Goal: Task Accomplishment & Management: Manage account settings

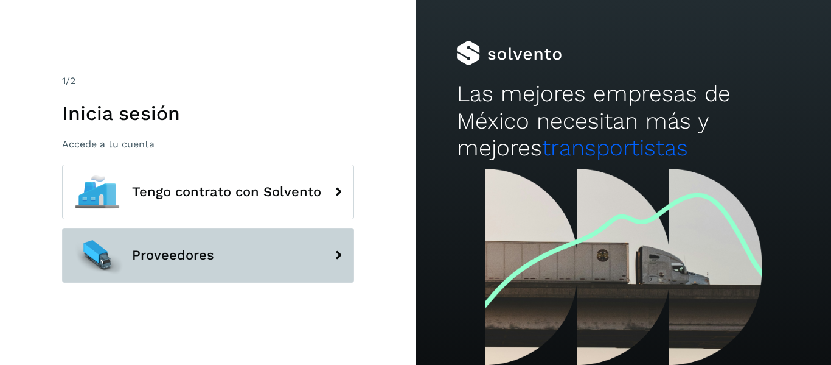
click at [166, 278] on button "Proveedores" at bounding box center [208, 255] width 292 height 55
click at [320, 260] on button "Proveedores" at bounding box center [208, 255] width 292 height 55
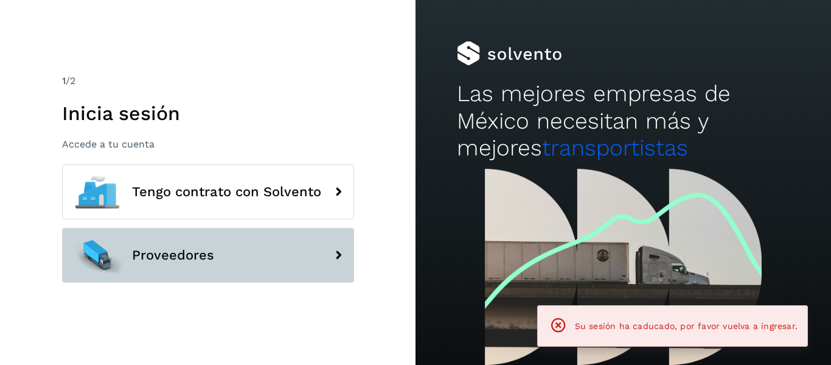
click at [320, 260] on button "Proveedores" at bounding box center [208, 255] width 292 height 55
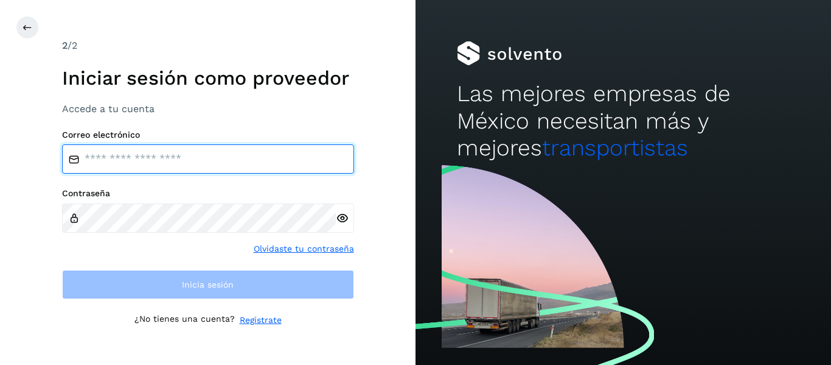
click at [115, 155] on input "email" at bounding box center [208, 158] width 292 height 29
type input "**********"
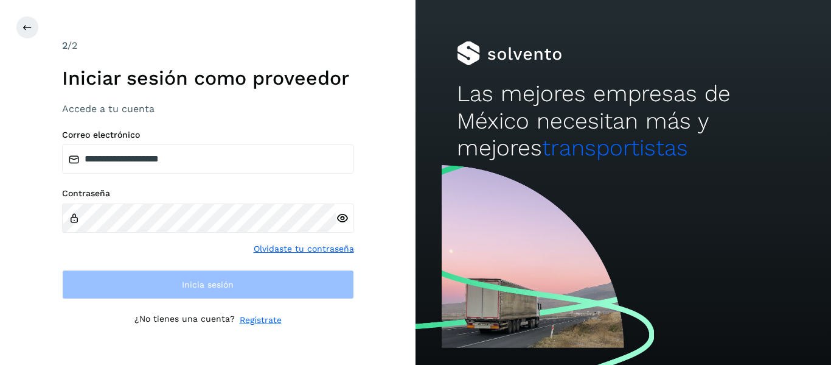
click at [349, 214] on div at bounding box center [345, 217] width 18 height 29
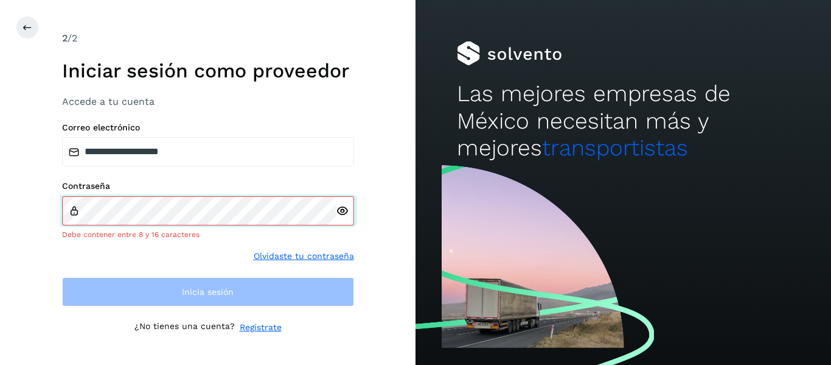
click at [220, 197] on div "Contraseña Debe contener entre 8 y 16 caracteres" at bounding box center [208, 210] width 292 height 59
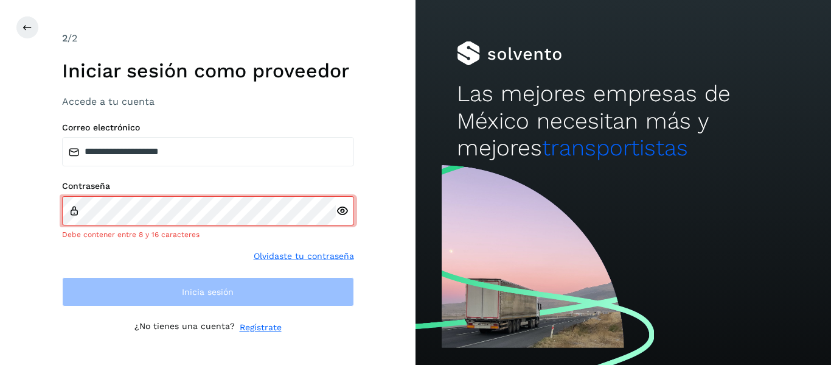
click at [341, 218] on div at bounding box center [345, 210] width 18 height 29
click at [344, 212] on icon at bounding box center [342, 210] width 13 height 13
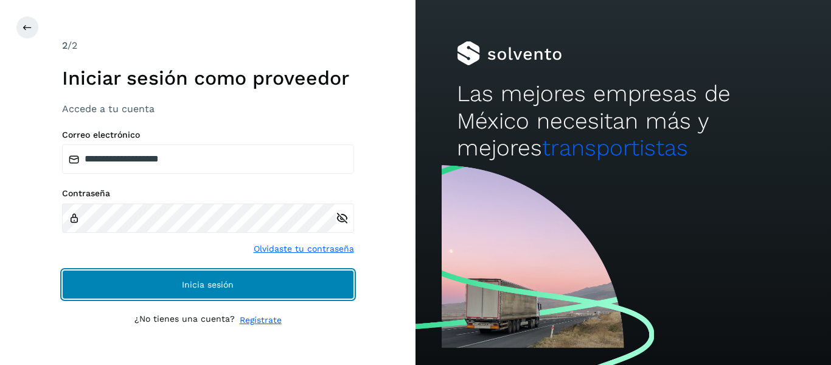
click at [174, 287] on button "Inicia sesión" at bounding box center [208, 284] width 292 height 29
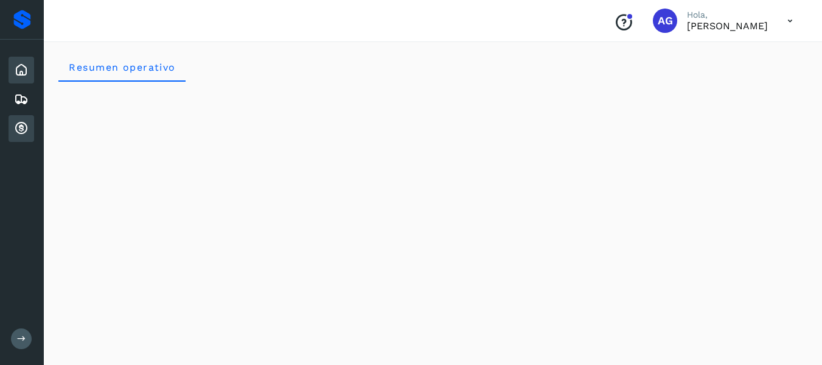
click at [13, 125] on div "Cuentas por cobrar" at bounding box center [22, 128] width 26 height 27
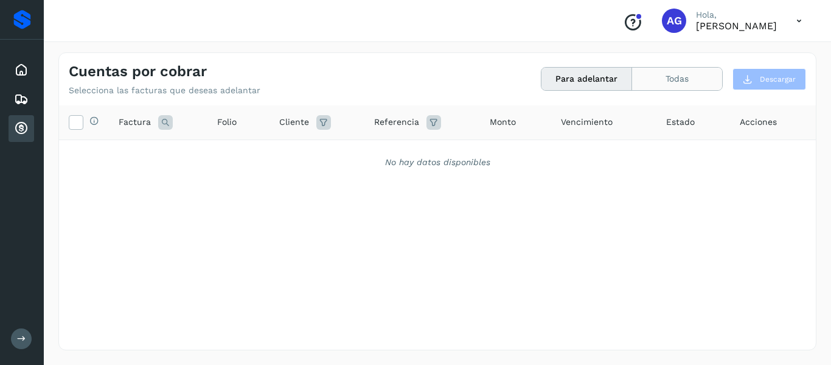
click at [678, 84] on button "Todas" at bounding box center [677, 79] width 90 height 23
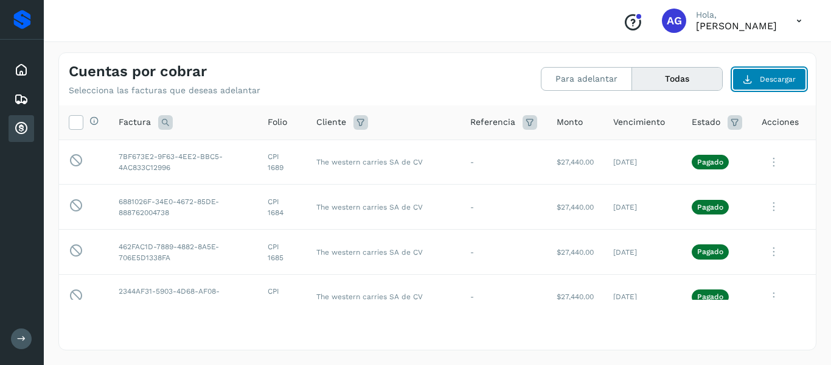
click at [767, 82] on span "Descargar" at bounding box center [778, 79] width 36 height 11
